Goal: Navigation & Orientation: Find specific page/section

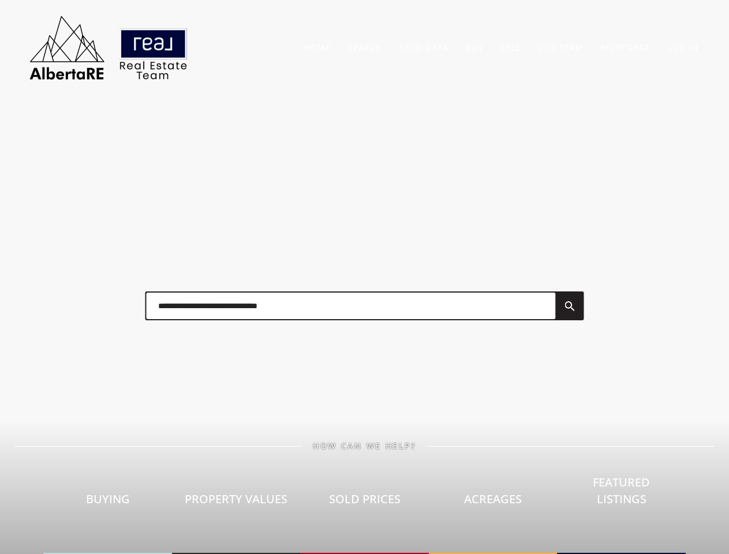
click at [364, 277] on div at bounding box center [365, 306] width 462 height 58
click at [365, 47] on link "Search" at bounding box center [365, 47] width 34 height 11
click at [474, 47] on link "Buy" at bounding box center [474, 47] width 17 height 11
click at [510, 47] on link "Sell" at bounding box center [510, 47] width 20 height 11
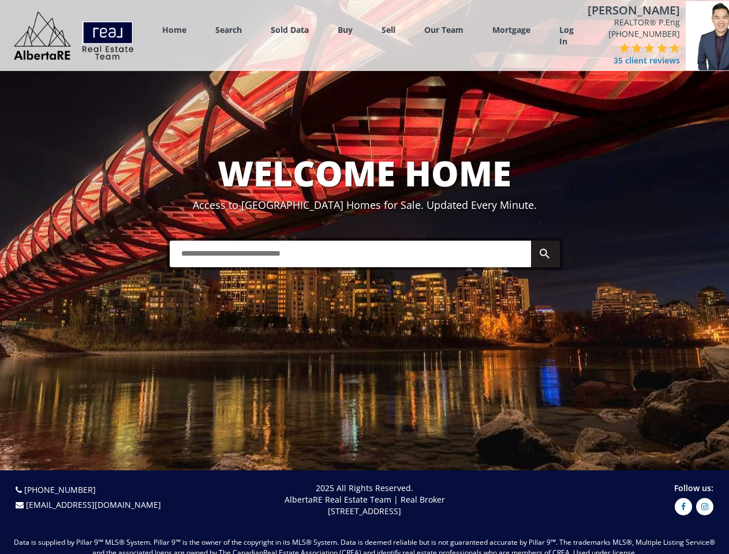
click at [229, 29] on link "Search" at bounding box center [228, 29] width 27 height 11
click at [345, 29] on link "Buy" at bounding box center [345, 29] width 15 height 11
click at [388, 29] on link "Sell" at bounding box center [389, 29] width 14 height 11
click at [444, 29] on link "Our Team" at bounding box center [443, 29] width 39 height 11
click at [566, 36] on link "Log In" at bounding box center [566, 35] width 14 height 23
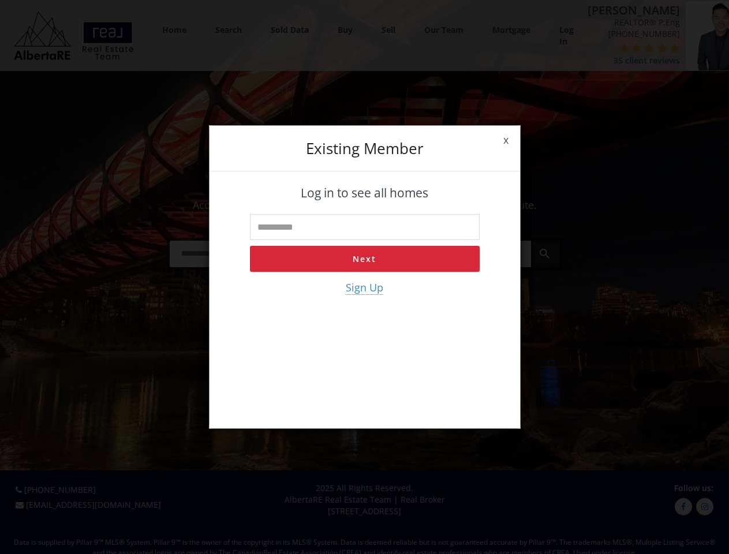
click at [621, 55] on div "x Existing member Log in to see all homes Next Sign Up" at bounding box center [364, 277] width 729 height 554
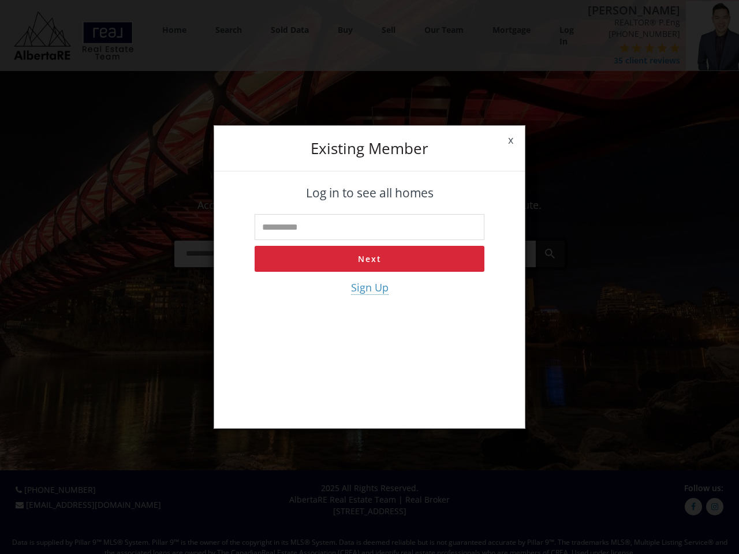
click at [599, 48] on div "x Existing member Log in to see all homes Next Sign Up" at bounding box center [369, 277] width 739 height 554
click at [611, 48] on div "x Existing member Log in to see all homes Next Sign Up" at bounding box center [369, 277] width 739 height 554
click at [623, 48] on div "x Existing member Log in to see all homes Next Sign Up" at bounding box center [369, 277] width 739 height 554
click at [636, 48] on div "x Existing member Log in to see all homes Next Sign Up" at bounding box center [369, 277] width 739 height 554
